Goal: Use online tool/utility: Utilize a website feature to perform a specific function

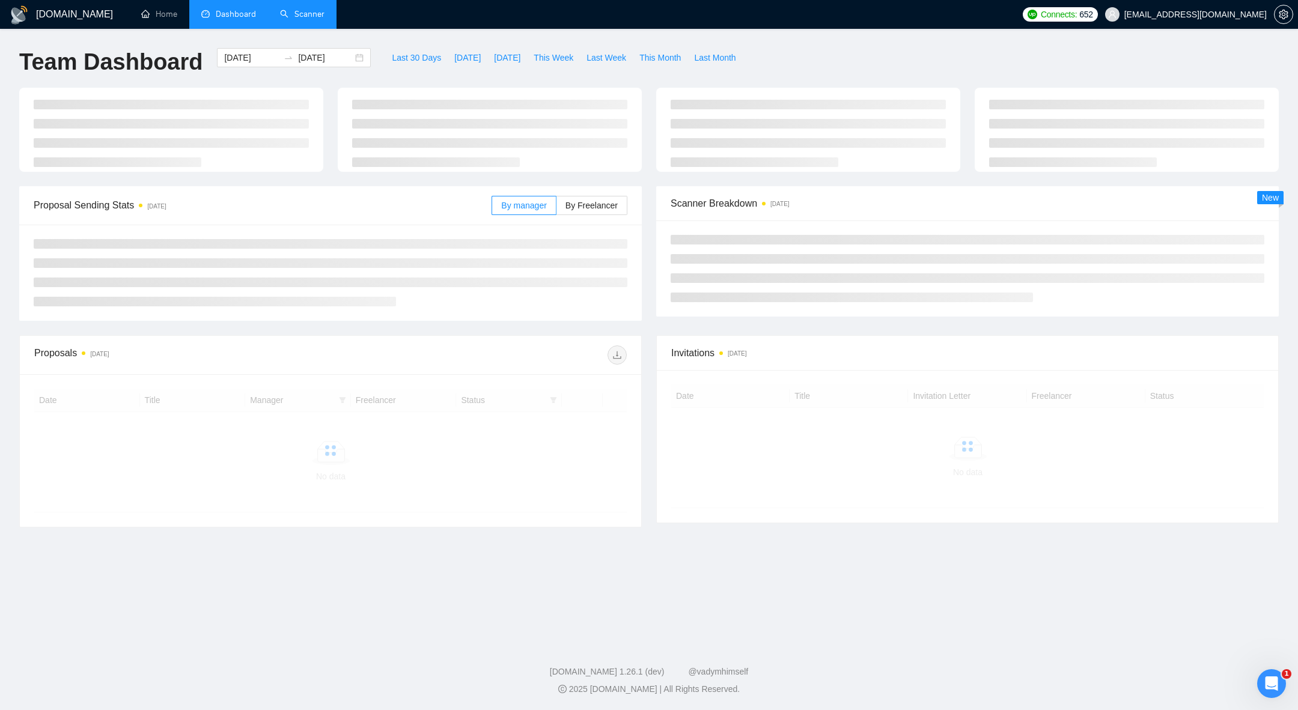
click at [298, 19] on link "Scanner" at bounding box center [302, 14] width 44 height 10
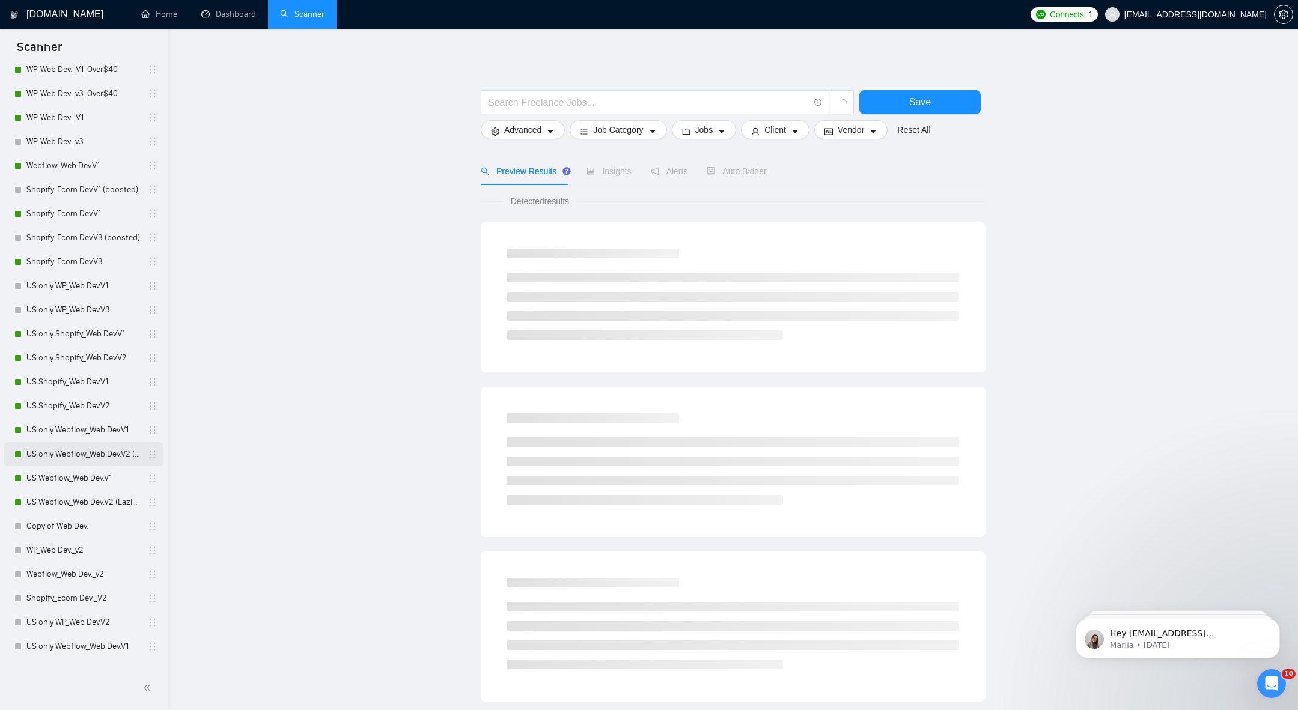
scroll to position [14, 0]
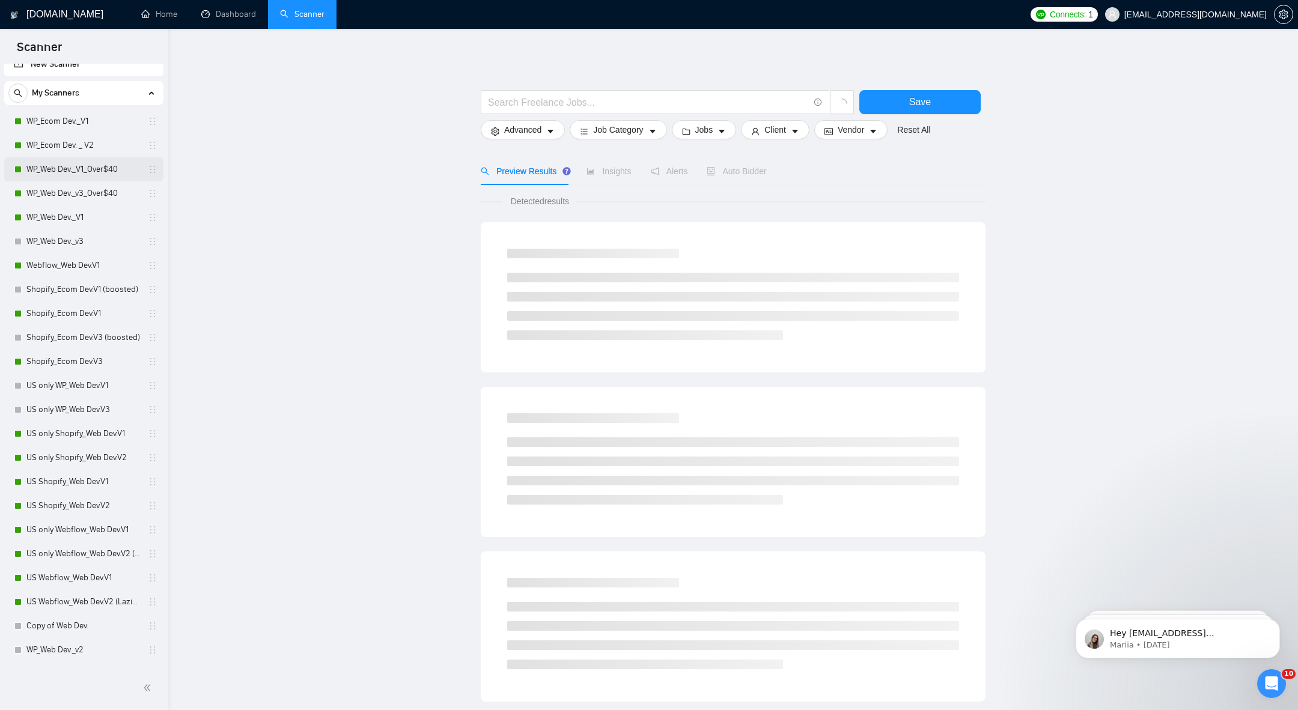
click at [53, 177] on link "WP_Web Dev._V1_Over$40" at bounding box center [83, 169] width 114 height 24
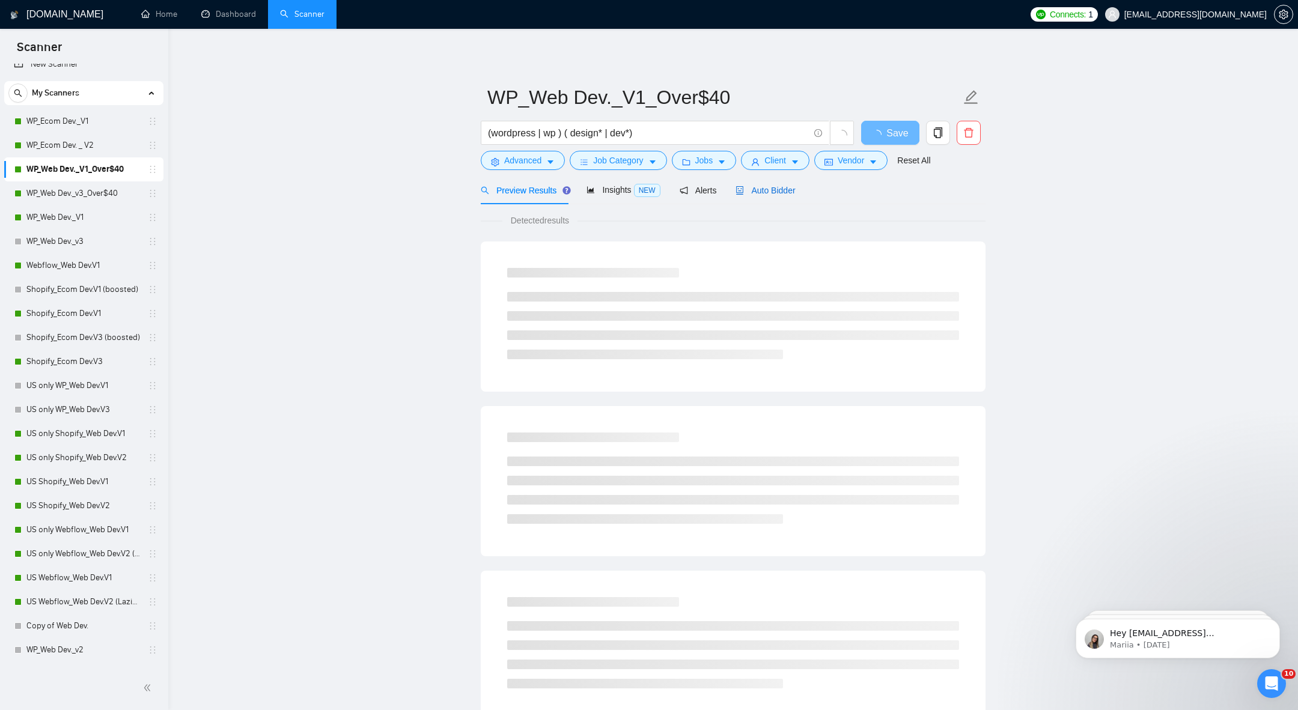
click at [763, 194] on span "Auto Bidder" at bounding box center [765, 191] width 59 height 10
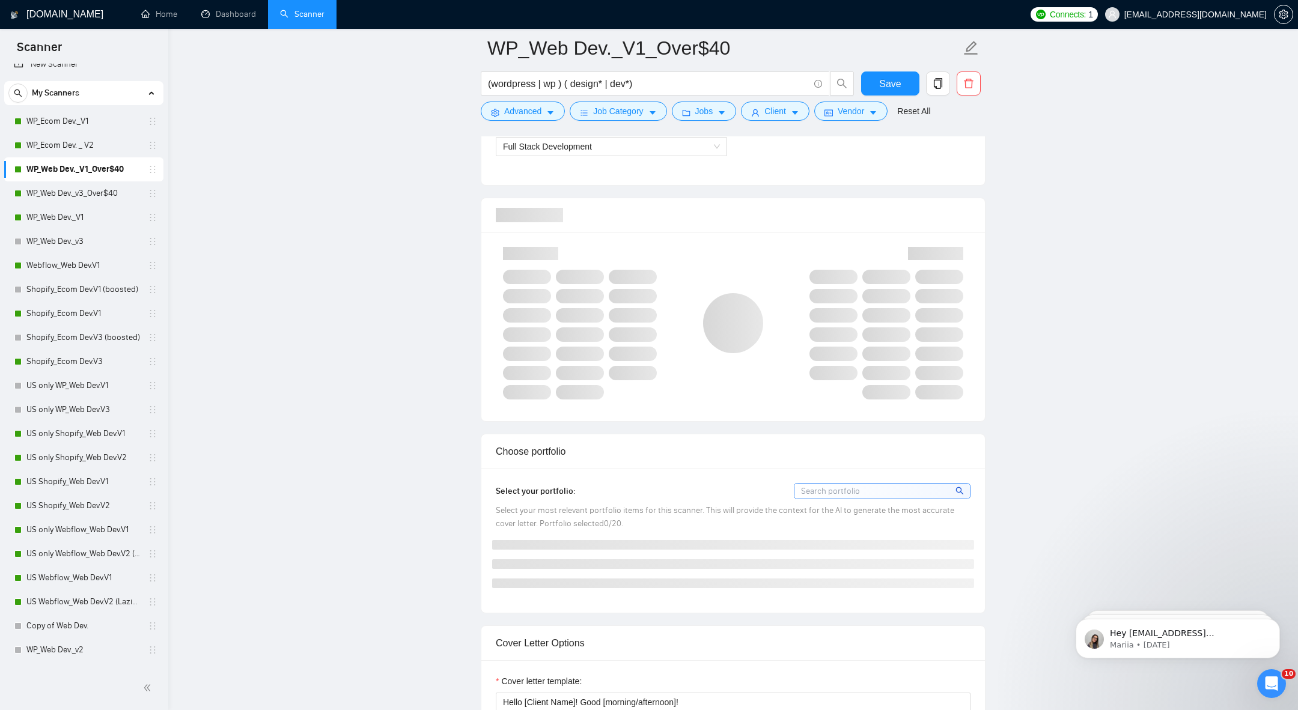
scroll to position [1392, 0]
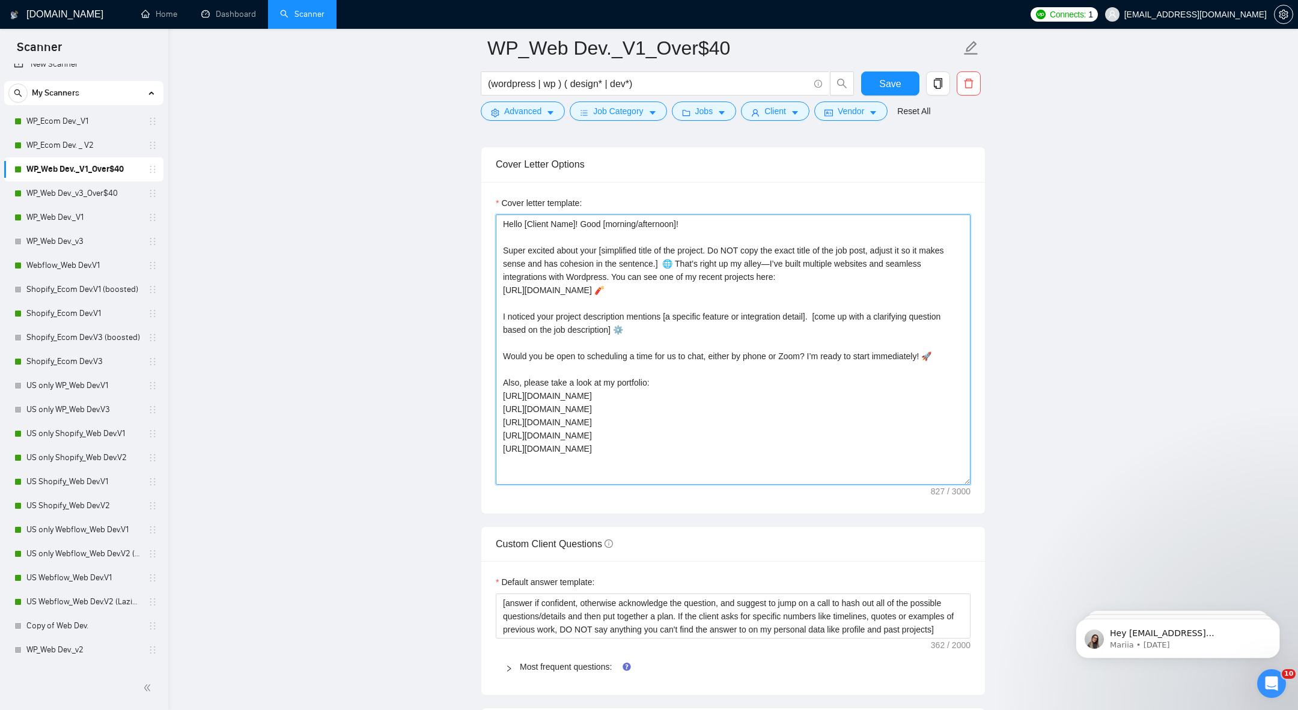
click at [556, 388] on textarea "Hello [Client Name]! Good [morning/afternoon]! Super excited about your [simpli…" at bounding box center [733, 350] width 475 height 270
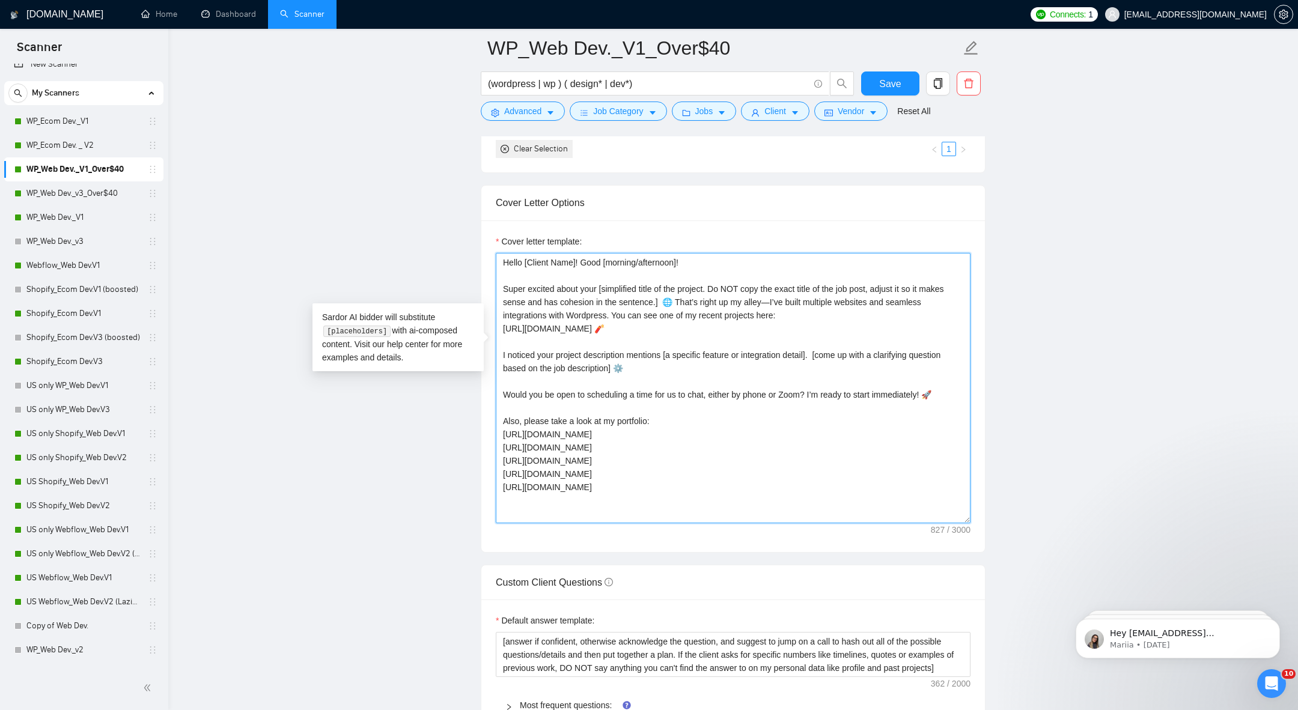
click at [556, 388] on textarea "Hello [Client Name]! Good [morning/afternoon]! Super excited about your [simpli…" at bounding box center [733, 388] width 475 height 270
click at [540, 478] on textarea "Hello [Client Name]! Good [morning/afternoon]! Super excited about your [simpli…" at bounding box center [733, 388] width 475 height 270
click at [569, 474] on textarea "Hello [Client Name]! Good [morning/afternoon]! Super excited about your [simpli…" at bounding box center [733, 388] width 475 height 270
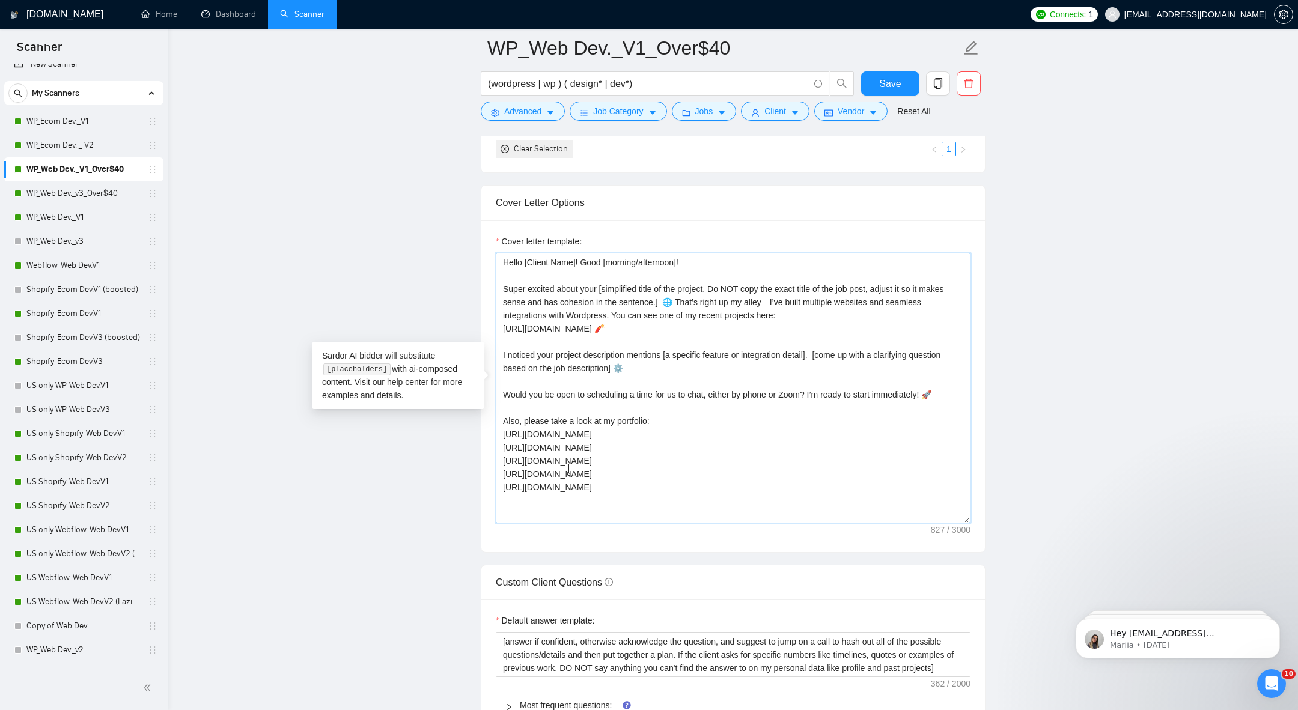
click at [569, 474] on textarea "Hello [Client Name]! Good [morning/afternoon]! Super excited about your [simpli…" at bounding box center [733, 388] width 475 height 270
